Goal: Find specific page/section: Find specific page/section

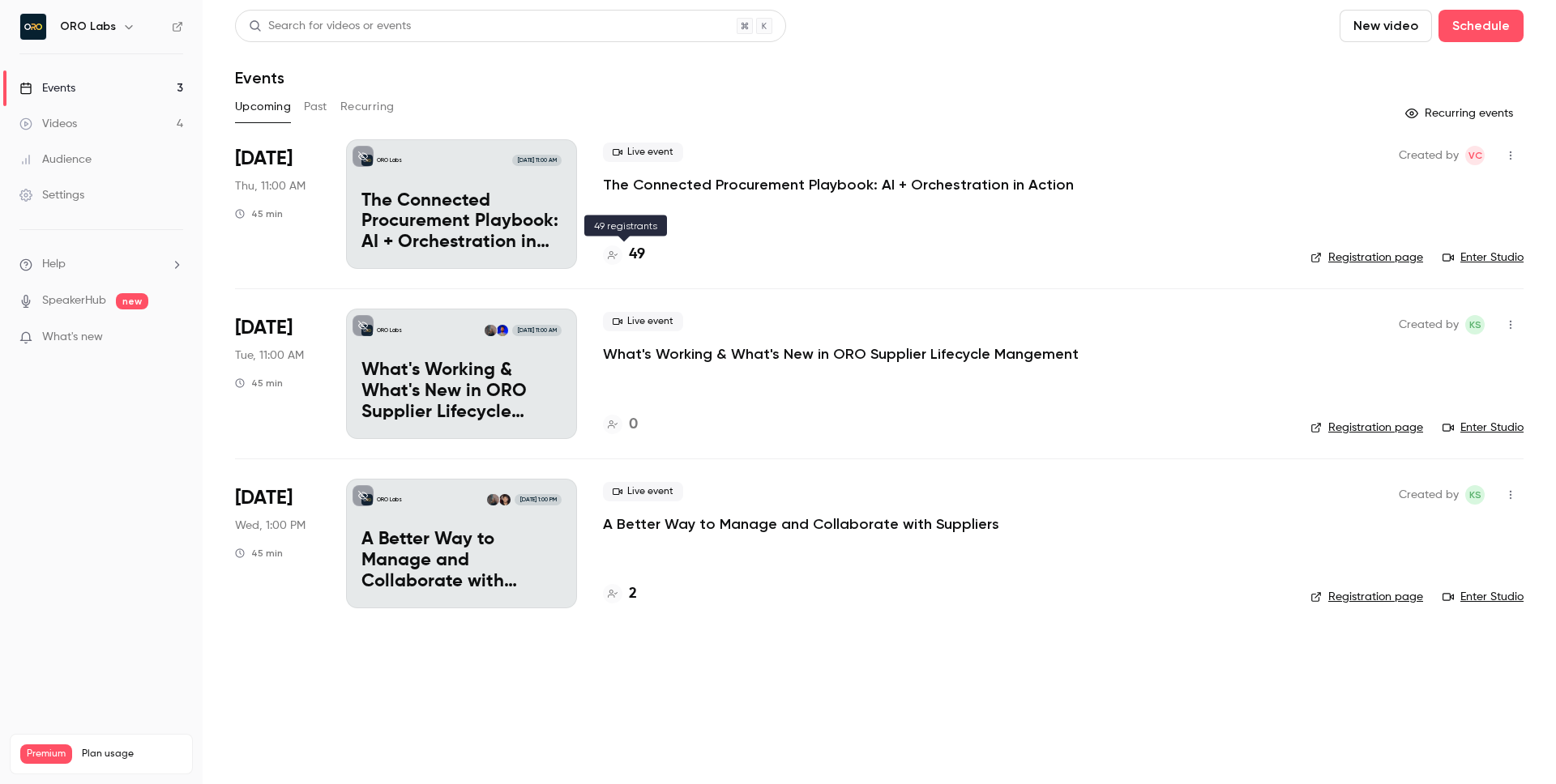
click at [638, 255] on h4 "49" at bounding box center [636, 254] width 16 height 22
